Goal: Task Accomplishment & Management: Use online tool/utility

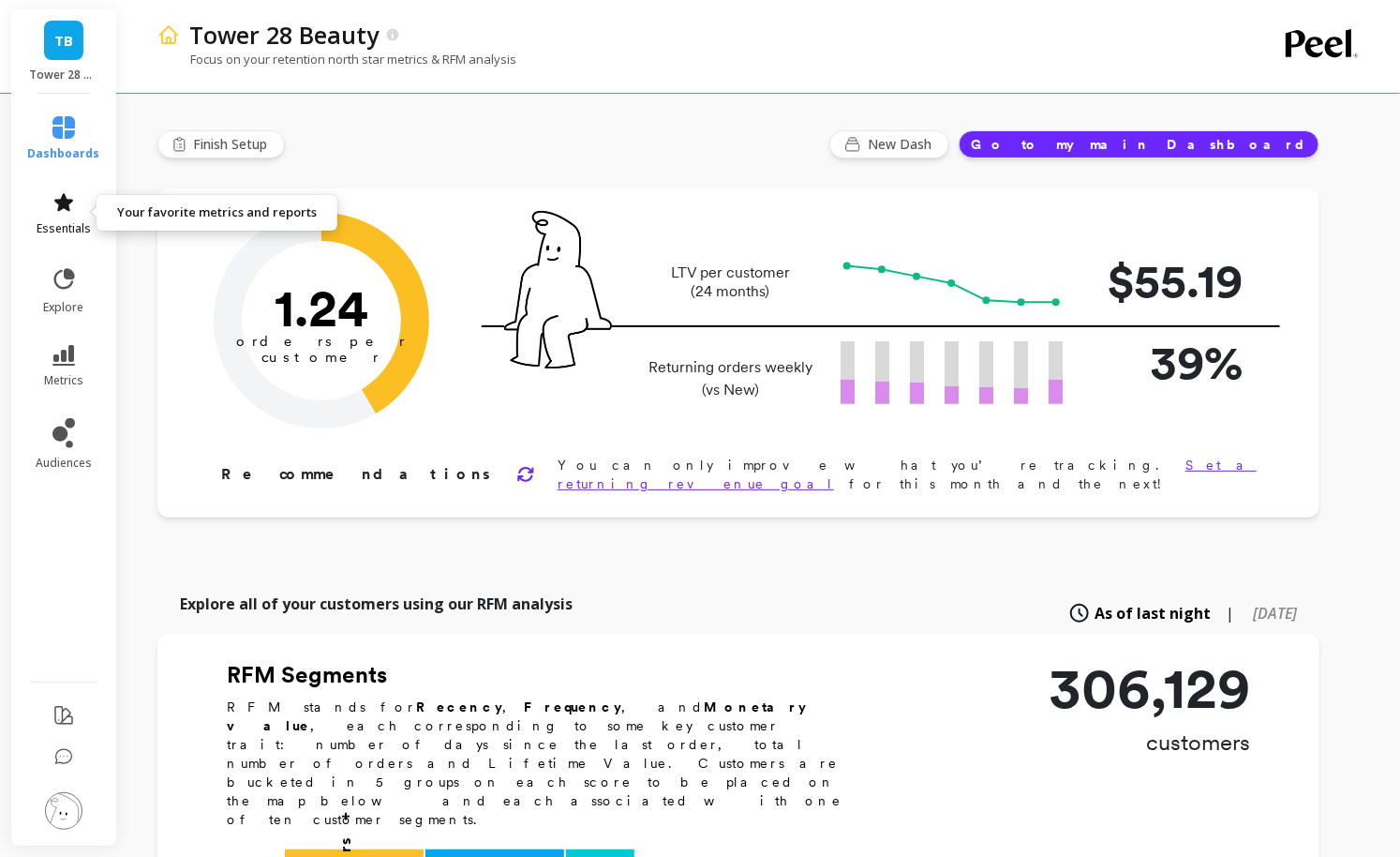
click at [80, 211] on link "essentials" at bounding box center [63, 213] width 72 height 45
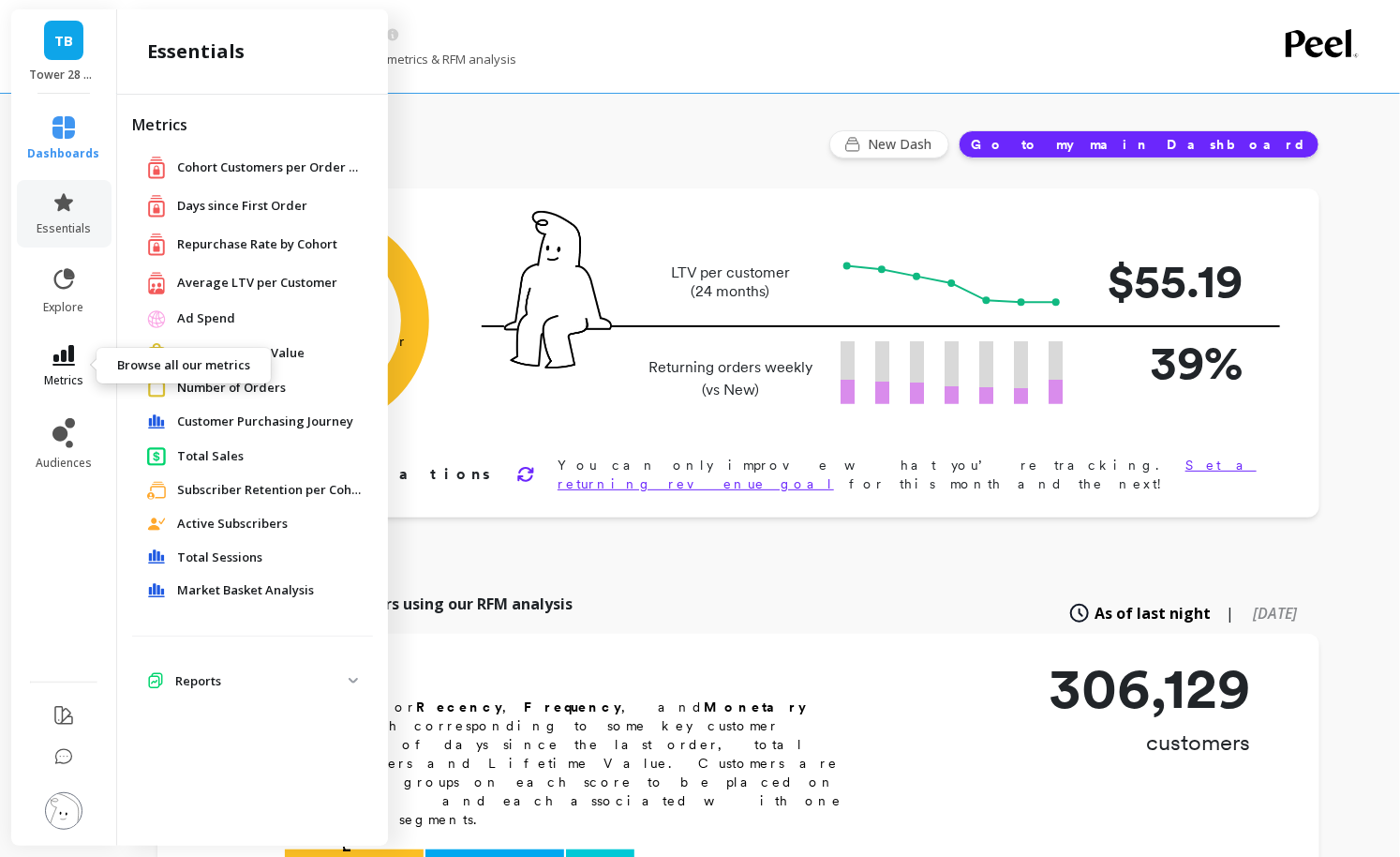
click at [64, 358] on icon at bounding box center [63, 354] width 22 height 20
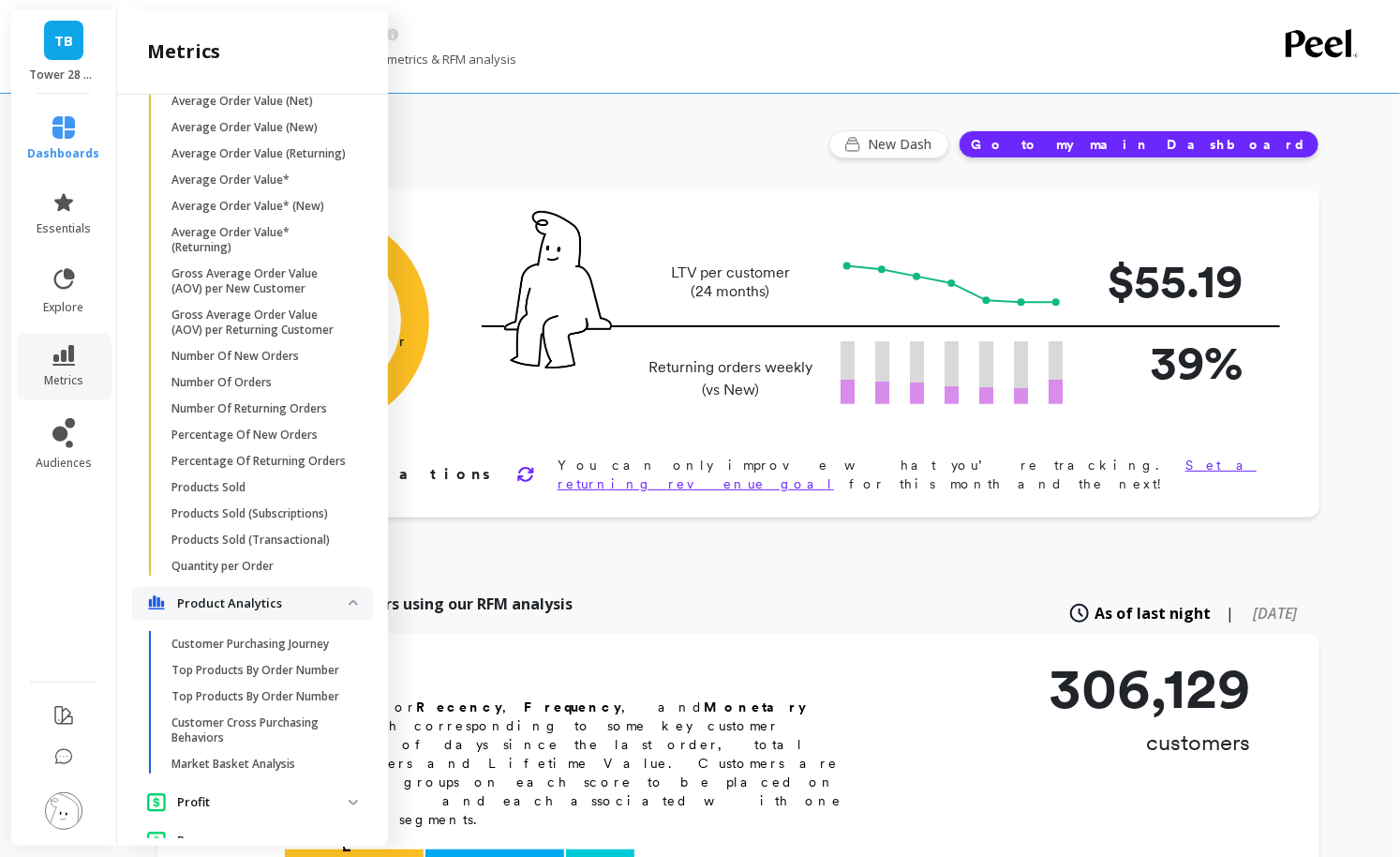
scroll to position [3202, 0]
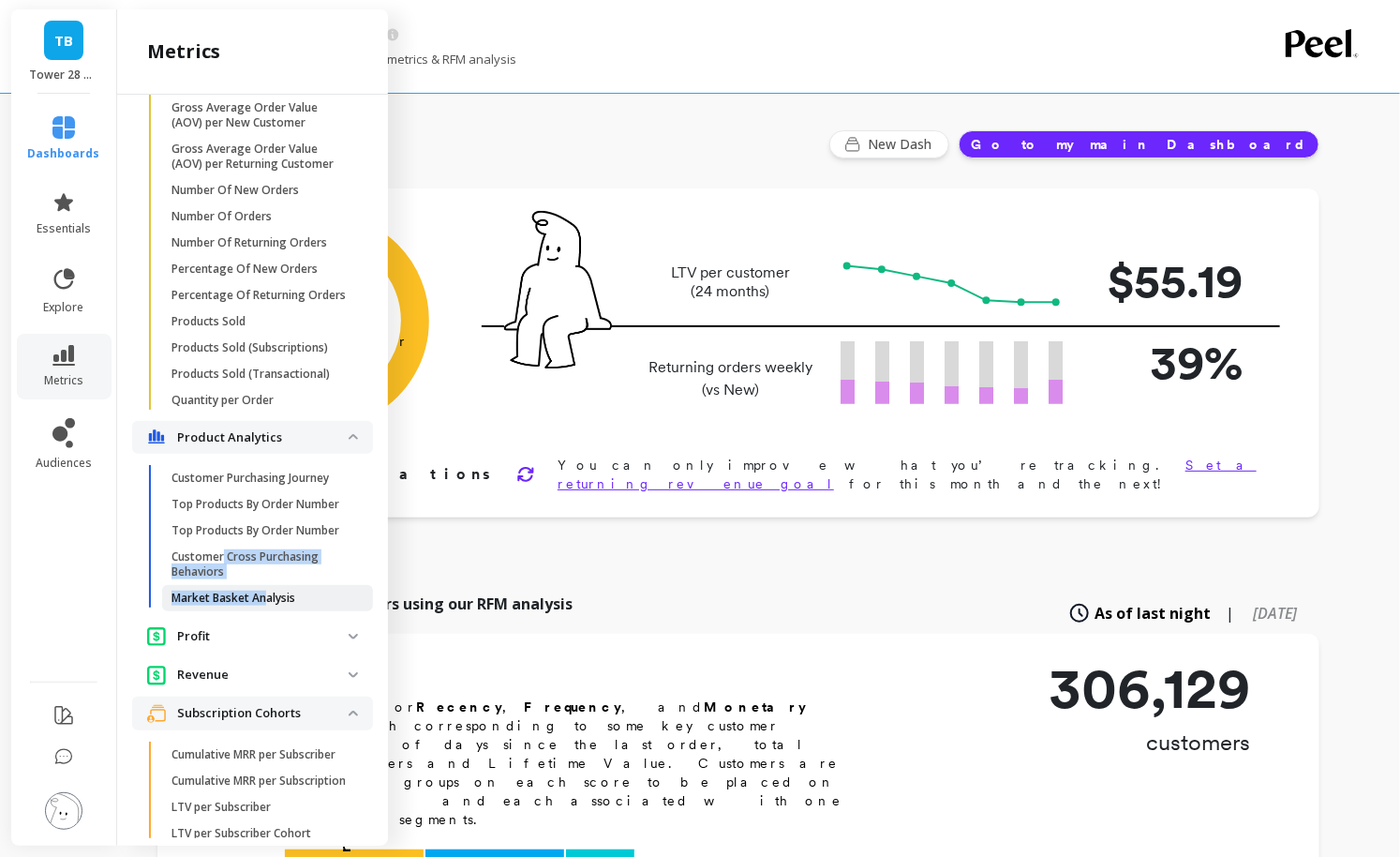
drag, startPoint x: 225, startPoint y: 559, endPoint x: 265, endPoint y: 597, distance: 55.2
click at [265, 597] on ul "Customer Purchasing Journey Top Products By Order Number Top Products By Order …" at bounding box center [256, 542] width 233 height 154
click at [264, 597] on p "Market Basket Analysis" at bounding box center [233, 598] width 124 height 15
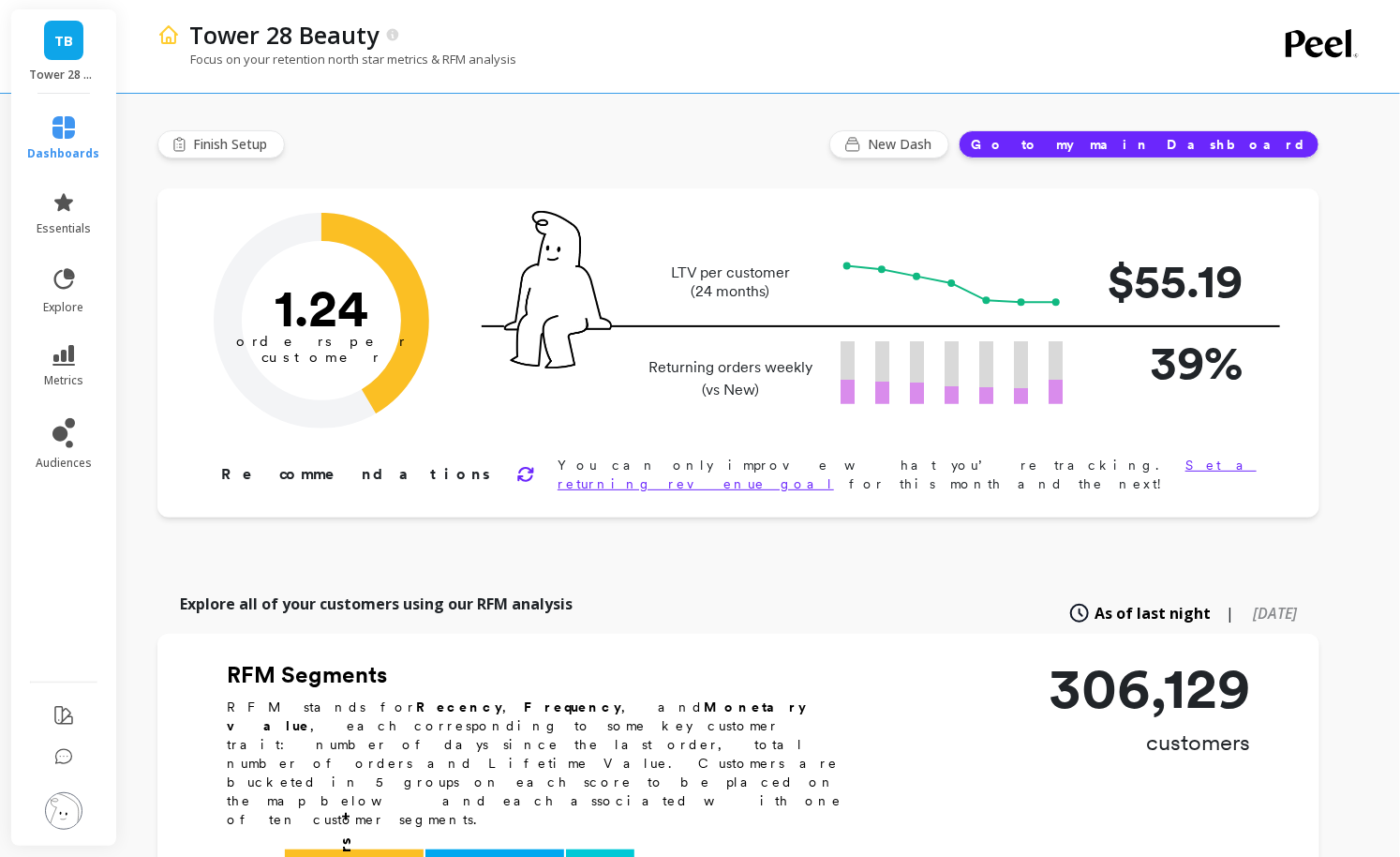
scroll to position [0, 0]
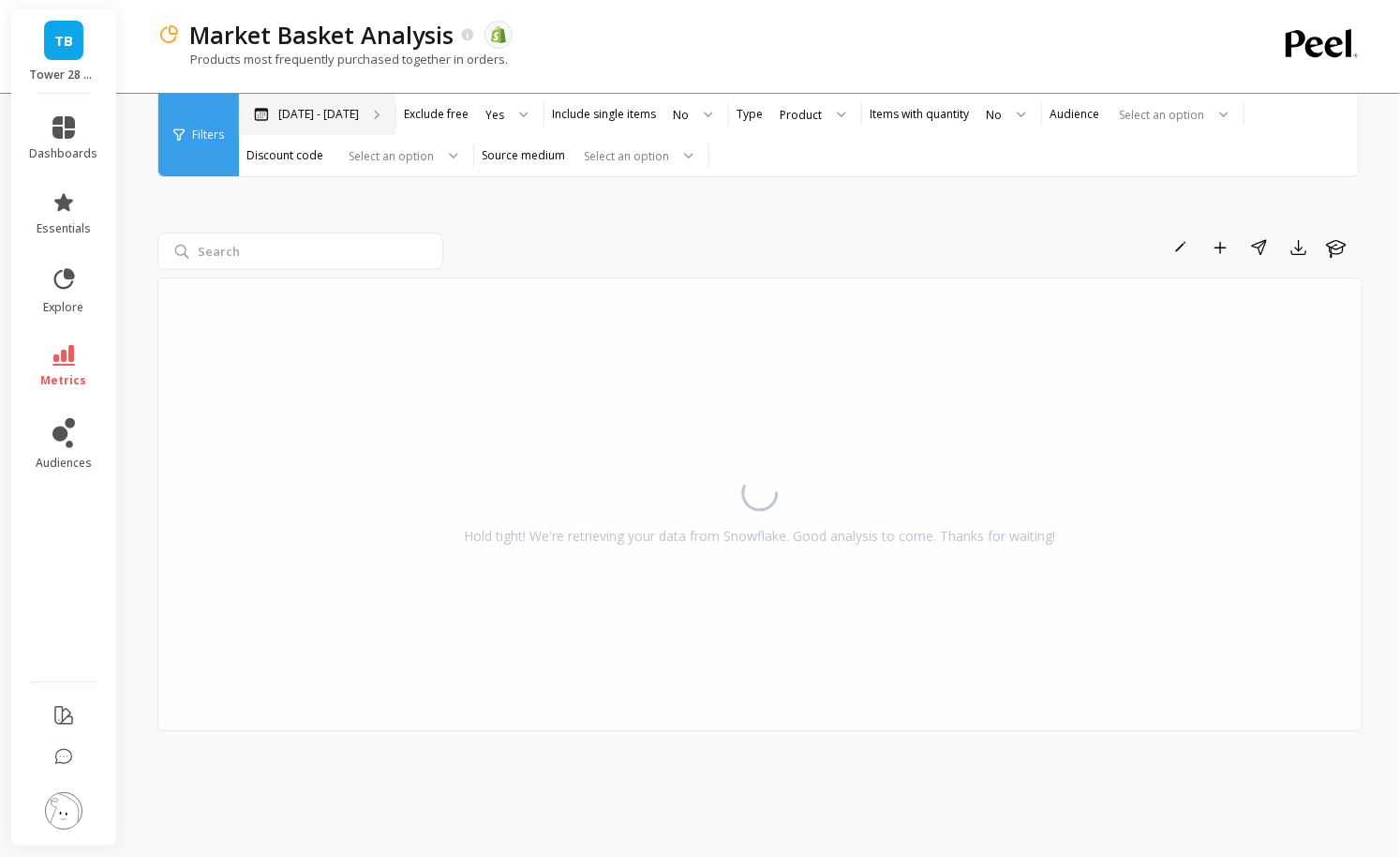
click at [312, 114] on p "[DATE] - [DATE]" at bounding box center [319, 114] width 81 height 15
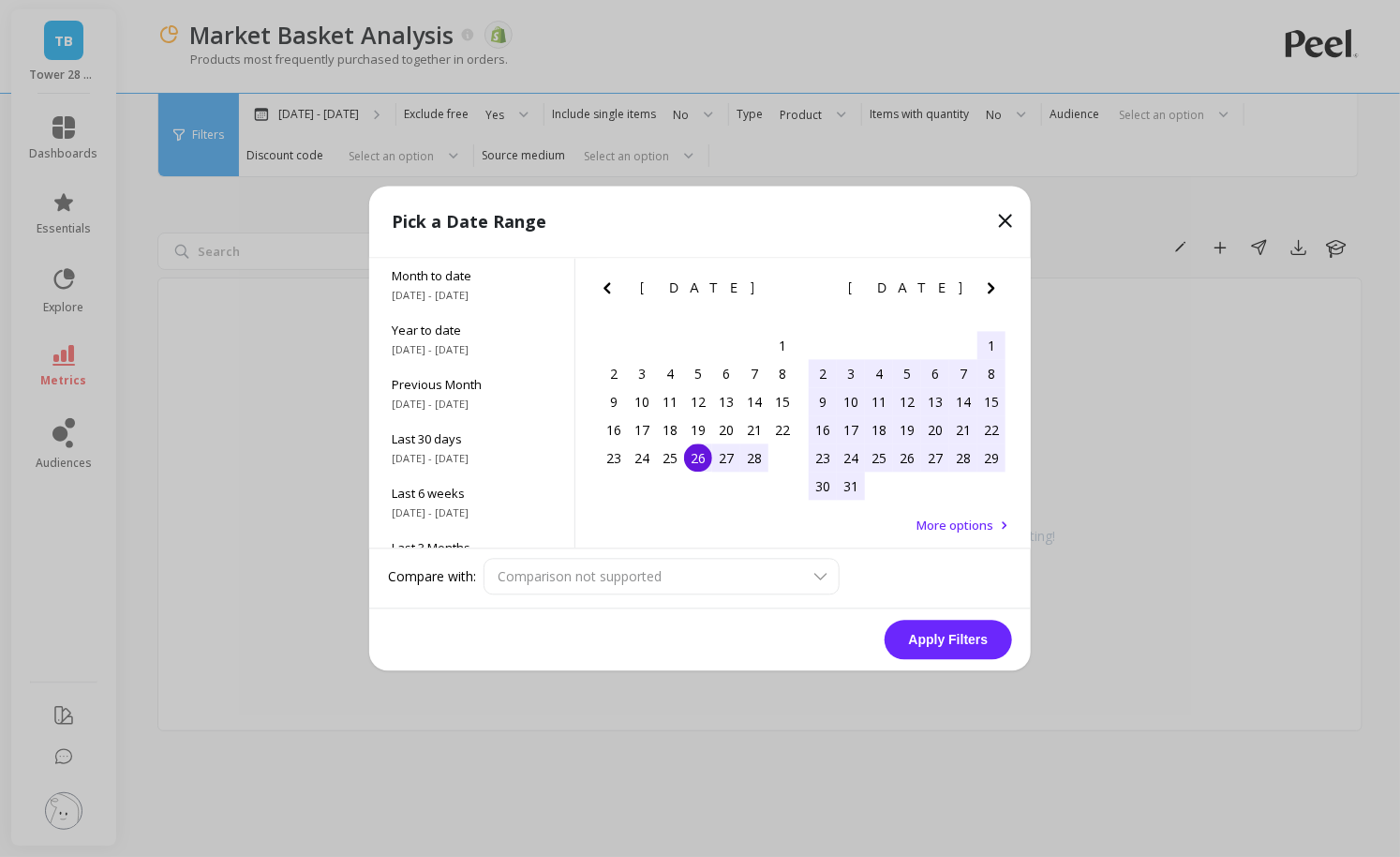
click at [985, 282] on icon "Next Month" at bounding box center [991, 288] width 22 height 22
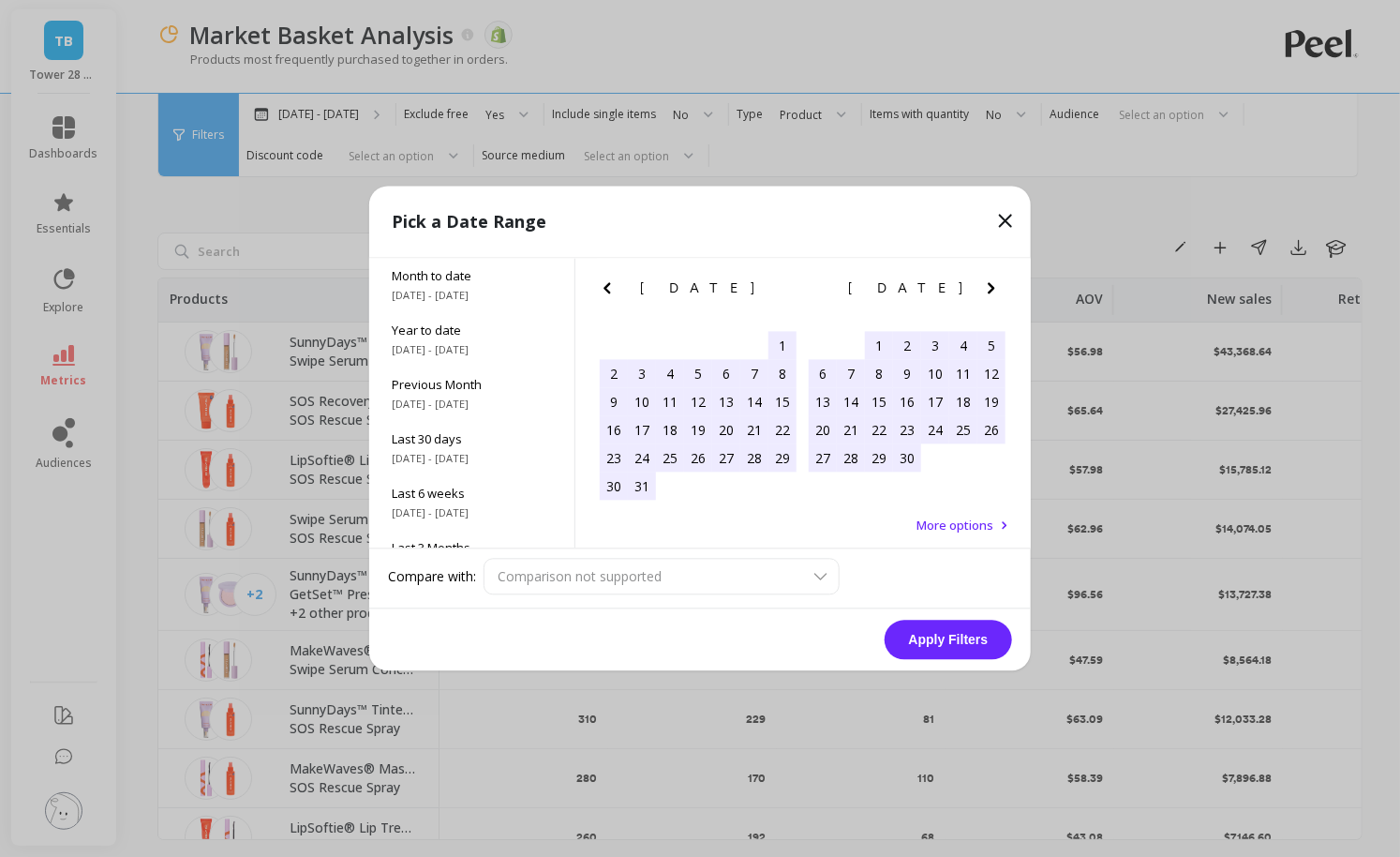
click at [985, 282] on icon "Next Month" at bounding box center [991, 288] width 22 height 22
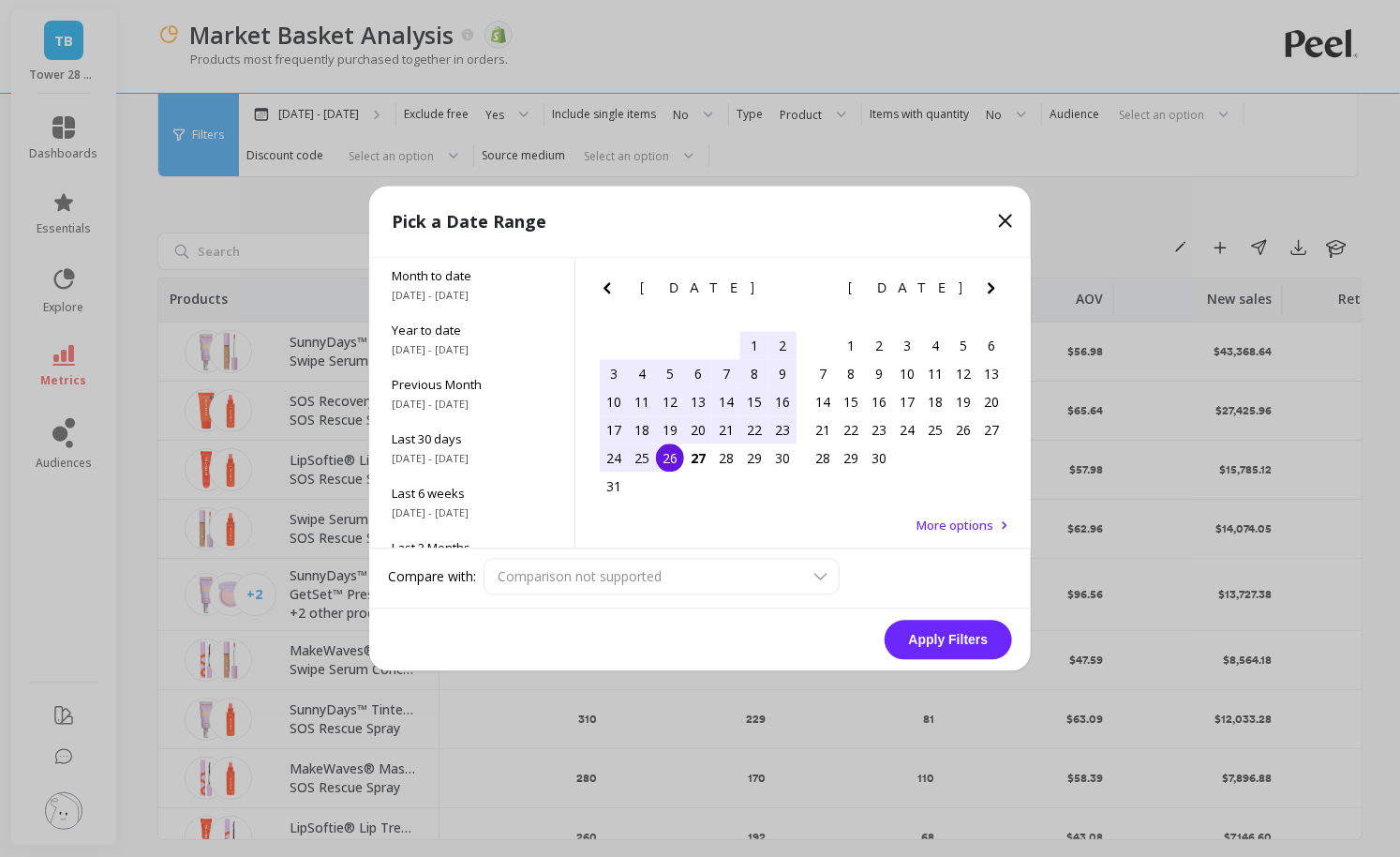
click at [667, 457] on div "26" at bounding box center [670, 458] width 28 height 28
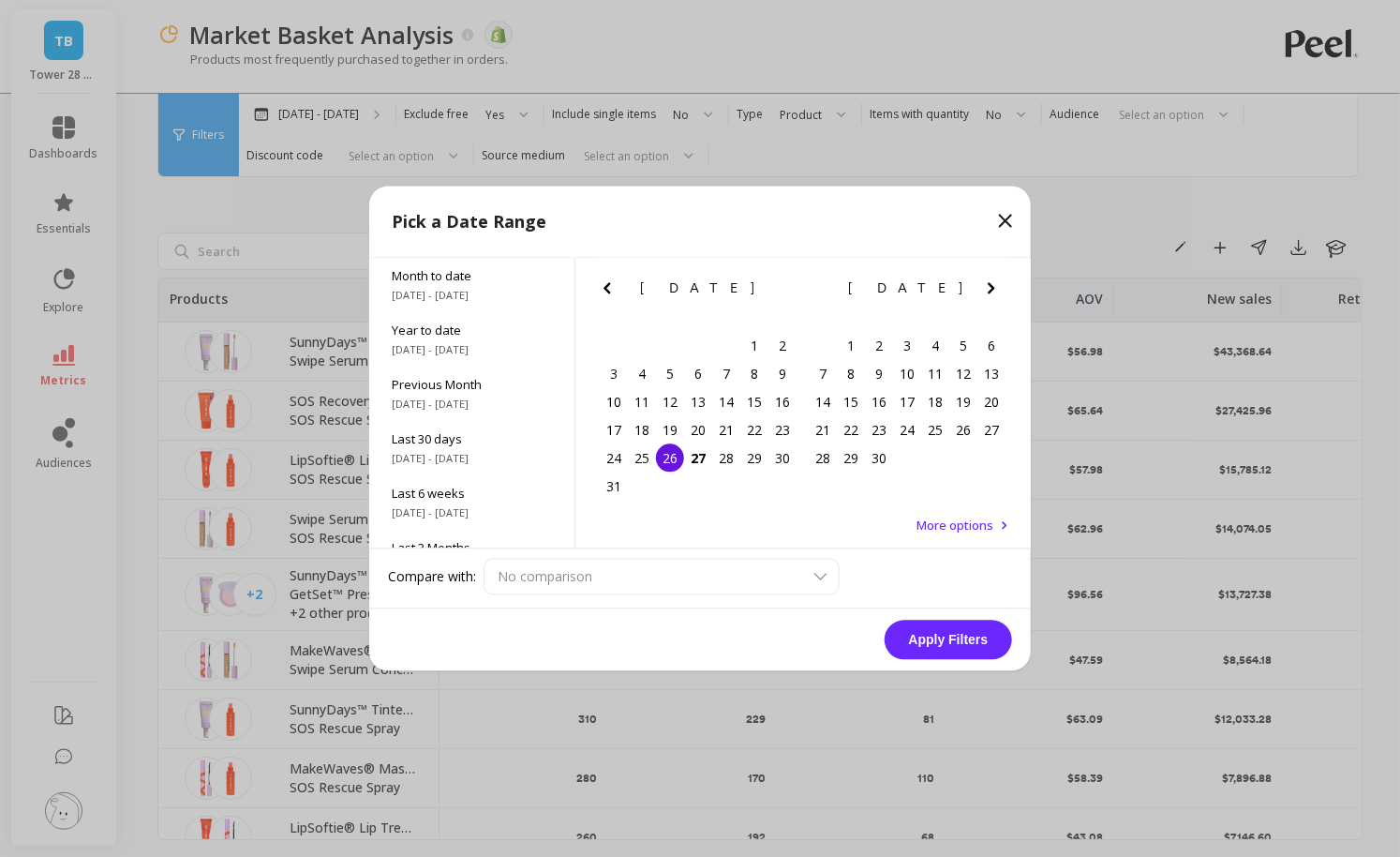
click at [948, 628] on button "Apply Filters" at bounding box center [948, 640] width 128 height 39
click at [952, 631] on button "Apply Filters" at bounding box center [948, 640] width 128 height 39
click at [952, 635] on button "Apply Filters" at bounding box center [948, 640] width 128 height 39
click at [669, 458] on div "26" at bounding box center [670, 458] width 28 height 28
click at [692, 458] on div "27" at bounding box center [698, 458] width 28 height 28
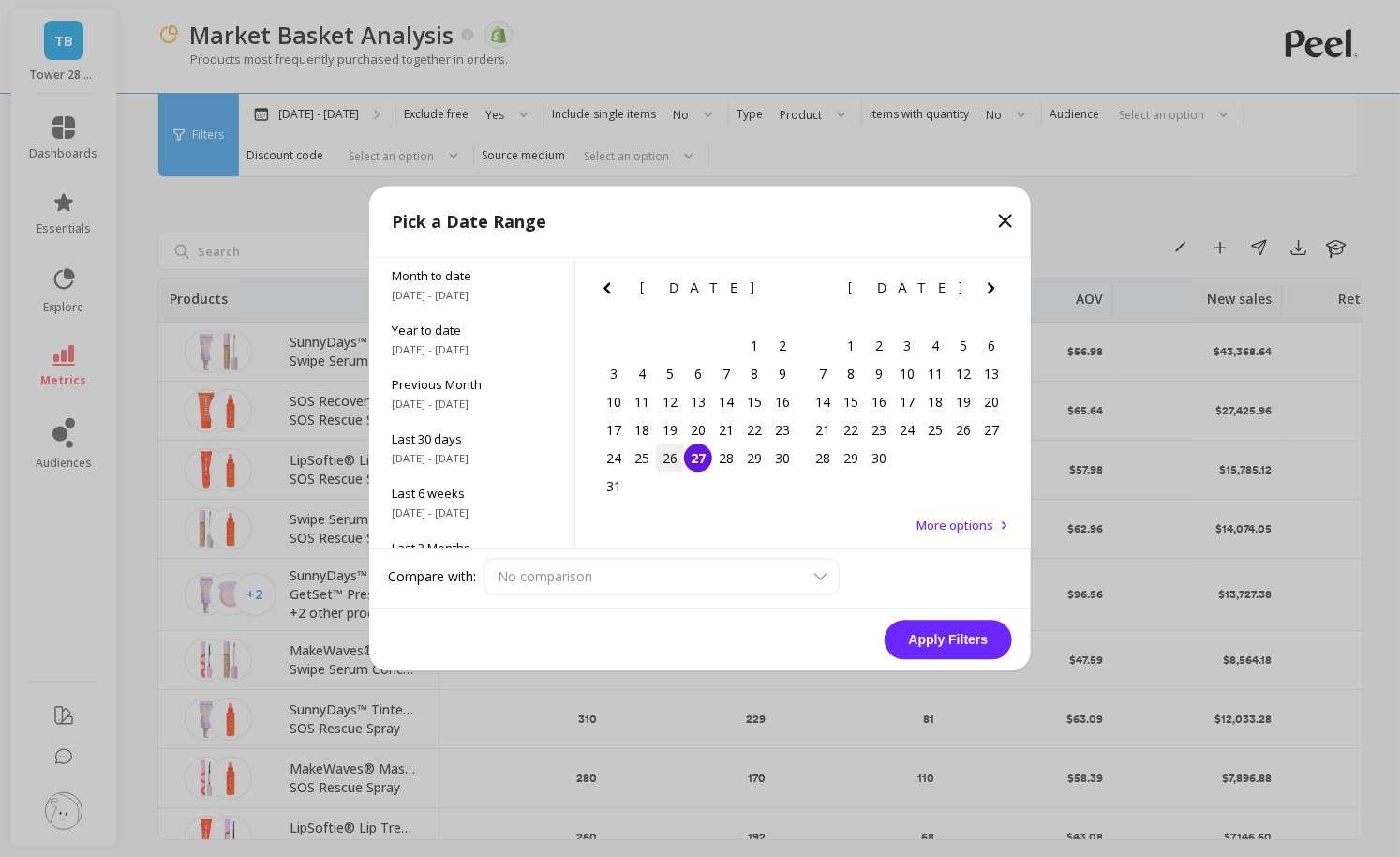
click at [672, 459] on div "26" at bounding box center [670, 458] width 28 height 28
click at [700, 459] on div "27" at bounding box center [698, 458] width 28 height 28
click at [963, 630] on button "Apply Filters" at bounding box center [948, 640] width 128 height 39
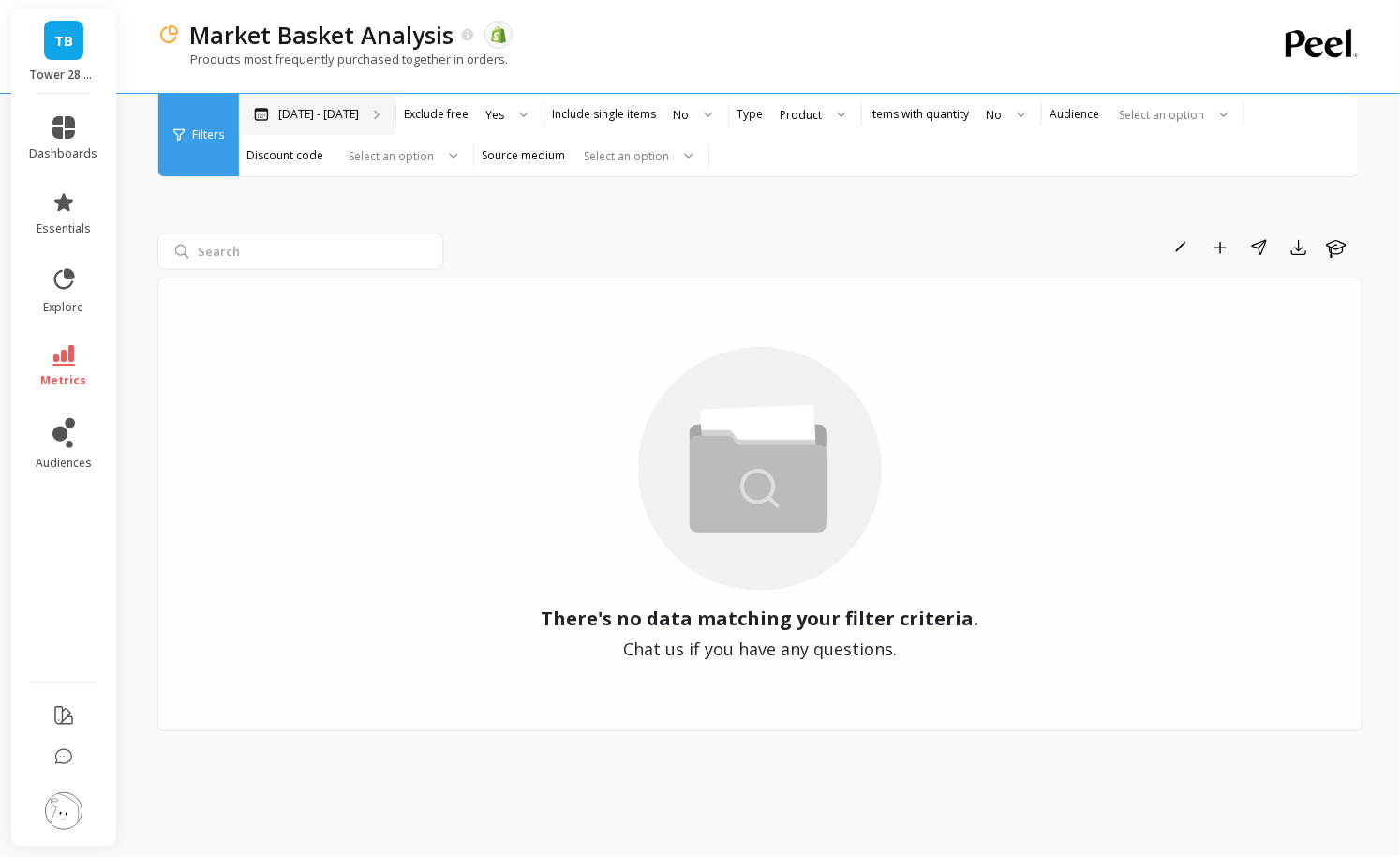
click at [344, 110] on p "[DATE] - [DATE]" at bounding box center [319, 114] width 81 height 15
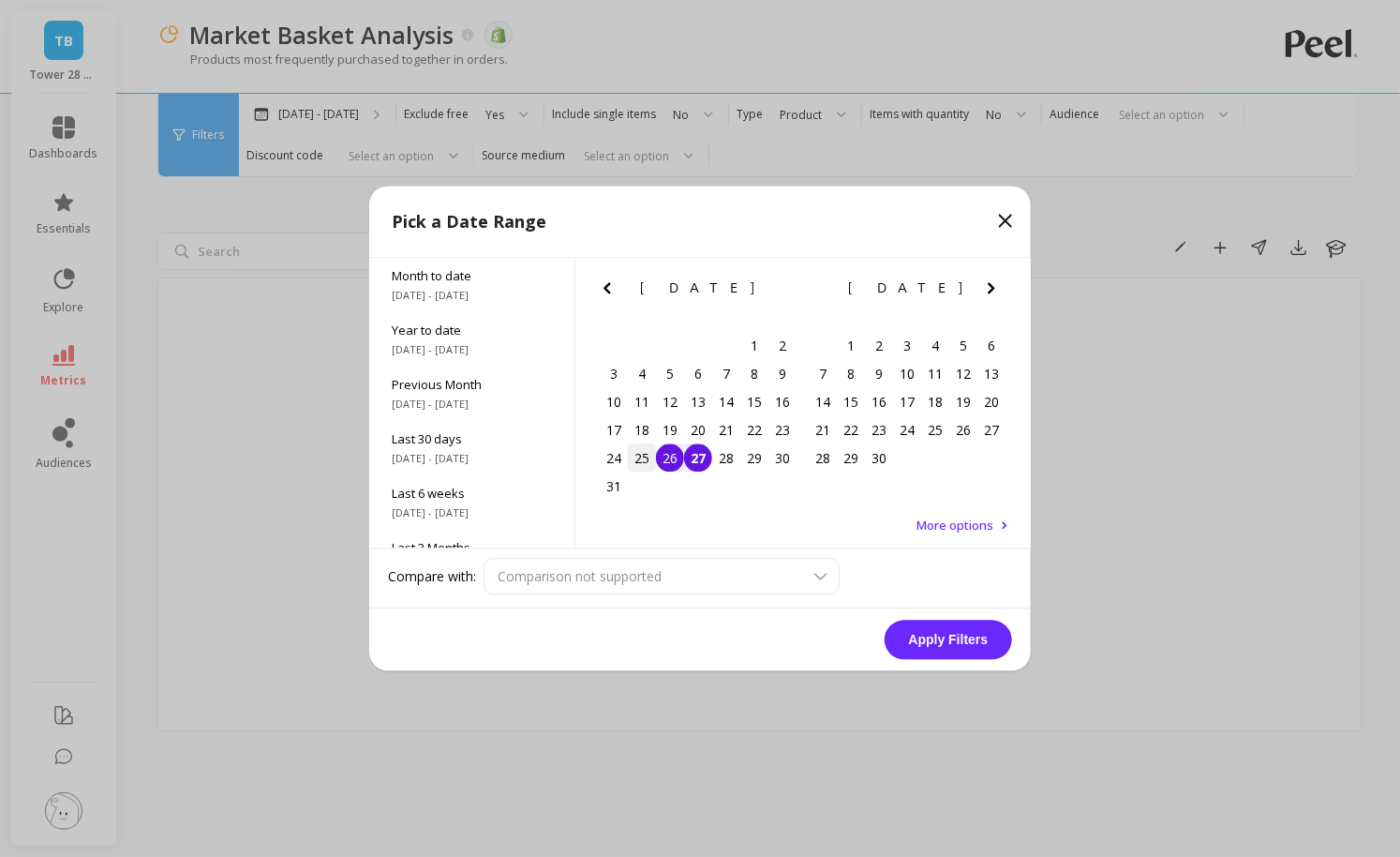
click at [640, 465] on div "25" at bounding box center [641, 458] width 28 height 28
click at [696, 462] on div "27" at bounding box center [698, 458] width 28 height 28
click at [951, 648] on button "Apply Filters" at bounding box center [948, 640] width 128 height 39
